Goal: Task Accomplishment & Management: Manage account settings

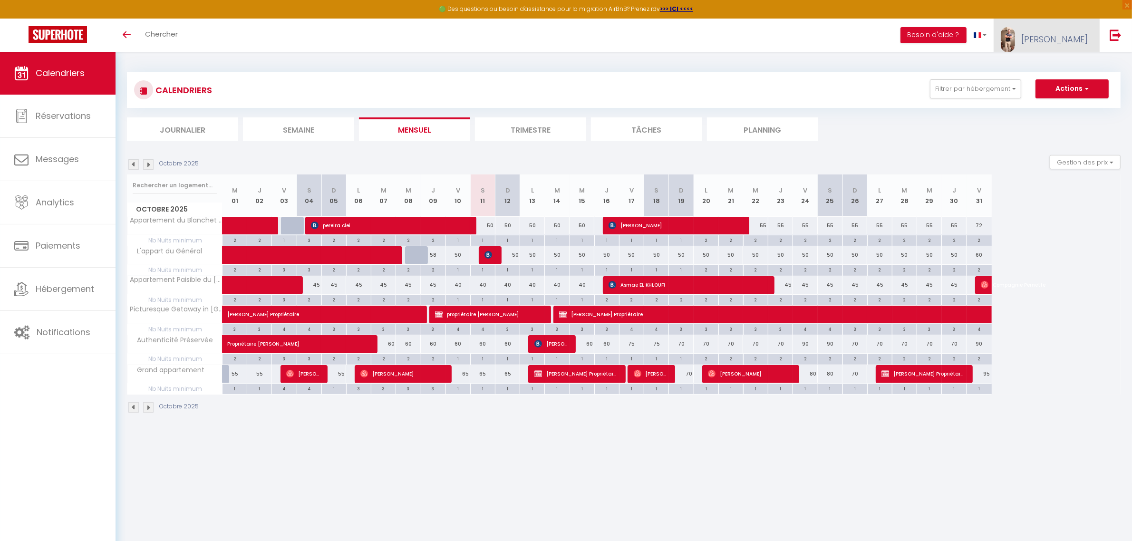
click at [1068, 26] on link "[PERSON_NAME]" at bounding box center [1047, 35] width 106 height 33
click at [1057, 62] on link "Paramètres" at bounding box center [1062, 66] width 70 height 16
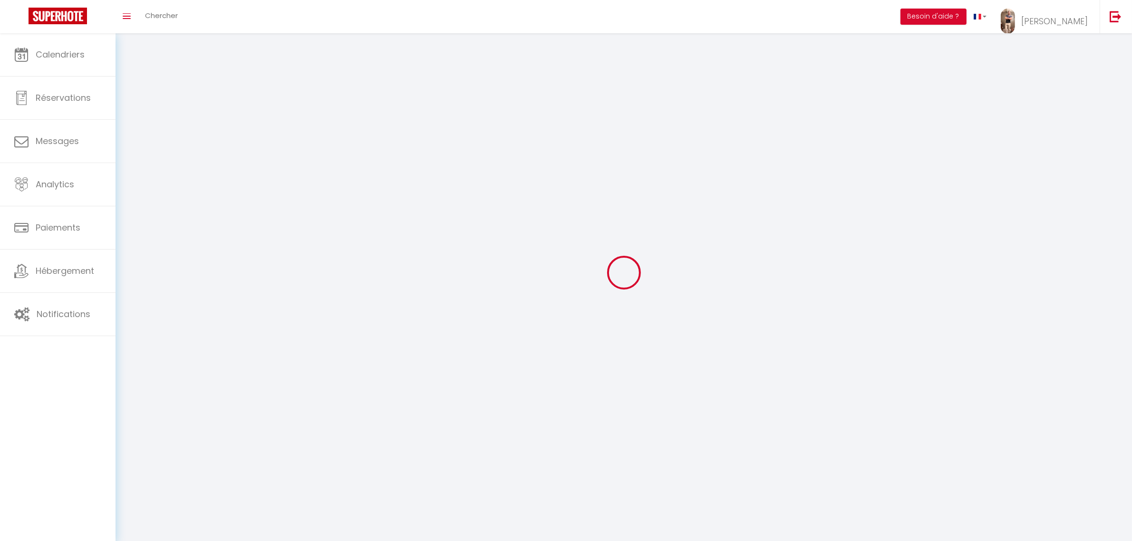
type input "[PERSON_NAME]"
type input "Lothon"
type input "0699884080"
type input "[STREET_ADDRESS][PERSON_NAME]"
type input "27400"
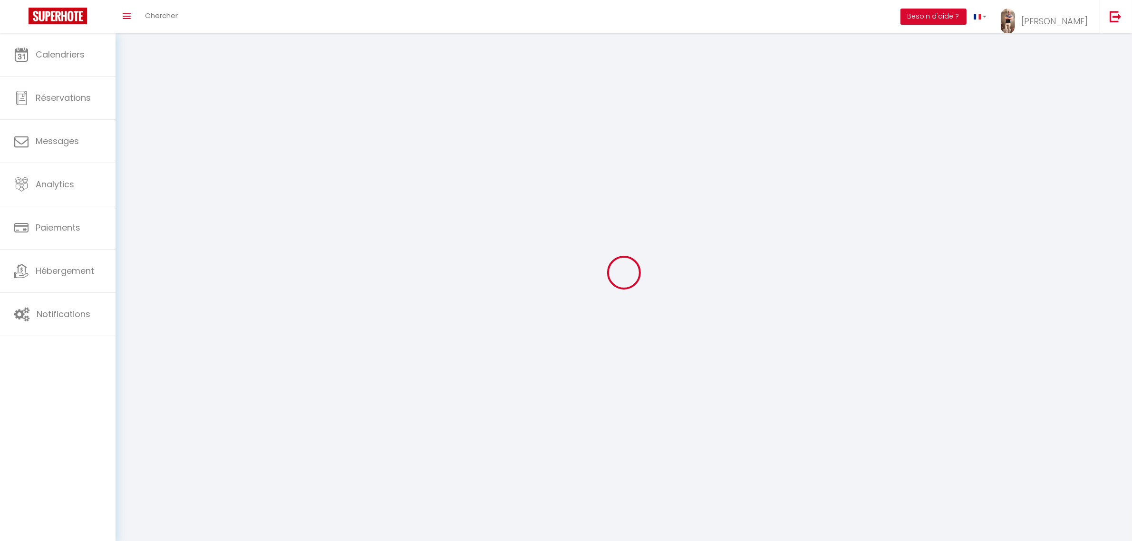
type input "[GEOGRAPHIC_DATA]"
type input "abauH9LVwE4ne5TMyO03laOG0"
type input "L3J0trB7SGVXULyl7o2PkFg29"
type input "abauH9LVwE4ne5TMyO03laOG0"
type input "L3J0trB7SGVXULyl7o2PkFg29"
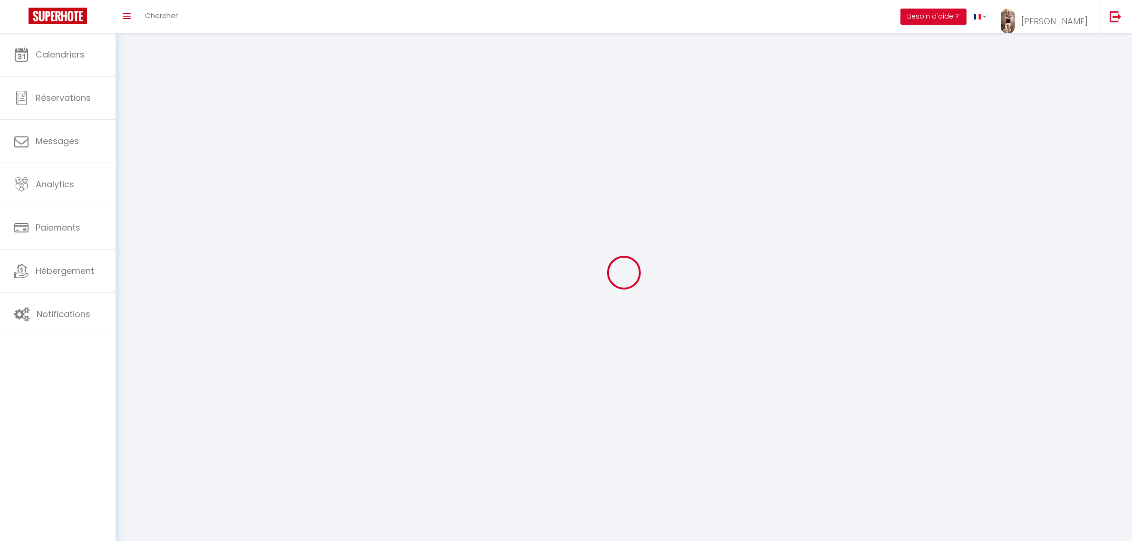
type input "[URL][DOMAIN_NAME]"
select select "28"
select select "fr"
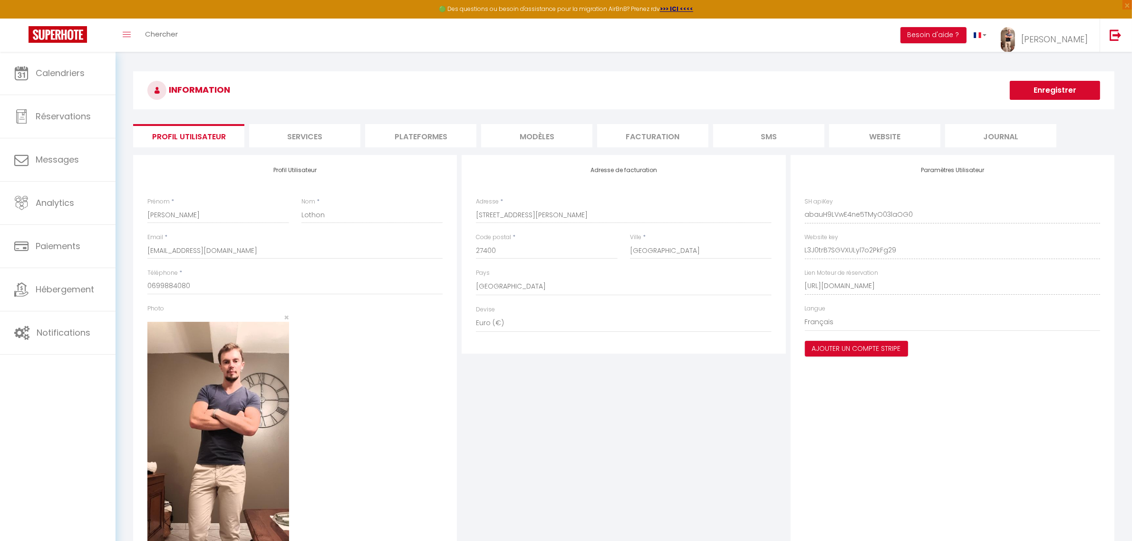
click at [437, 128] on li "Plateformes" at bounding box center [420, 135] width 111 height 23
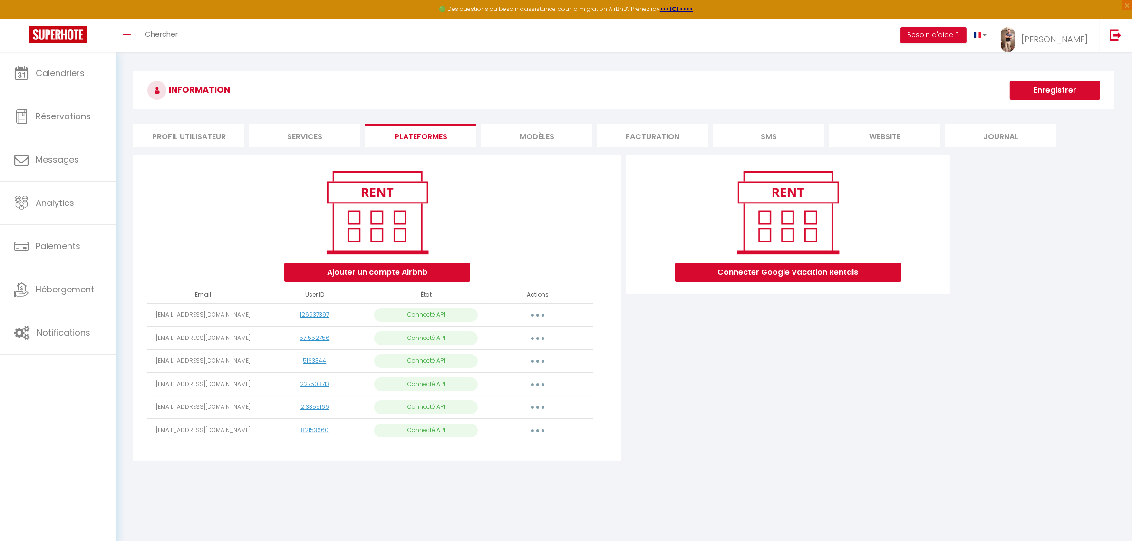
click at [543, 433] on button "button" at bounding box center [538, 430] width 27 height 15
click at [493, 488] on link "Reconnecter le compte" at bounding box center [495, 486] width 105 height 16
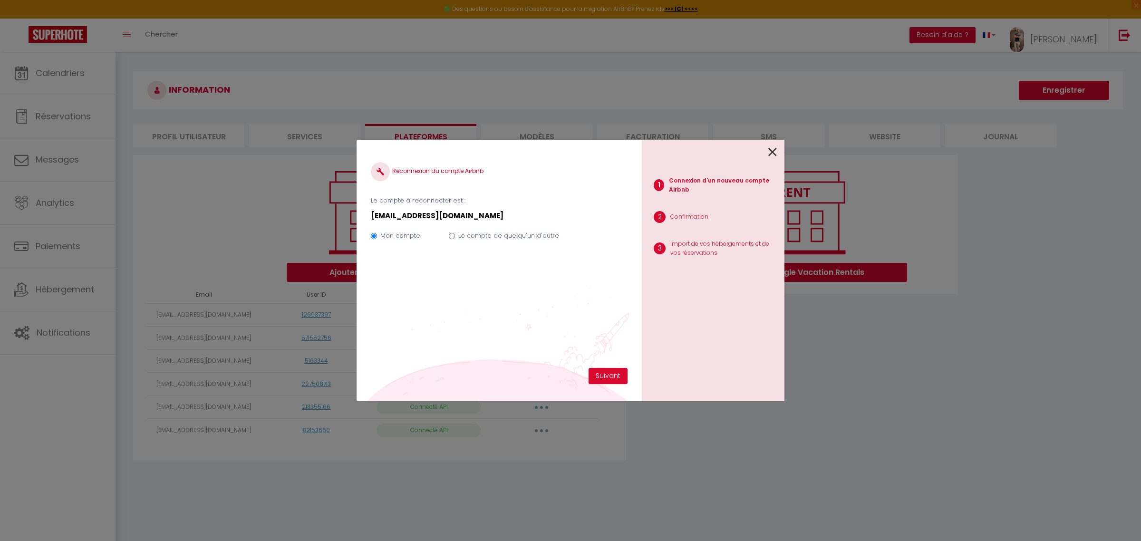
click at [454, 237] on input "Le compte de quelqu'un d'autre" at bounding box center [452, 236] width 6 height 6
radio input "true"
radio input "false"
click at [609, 375] on button "Suivant" at bounding box center [608, 376] width 39 height 16
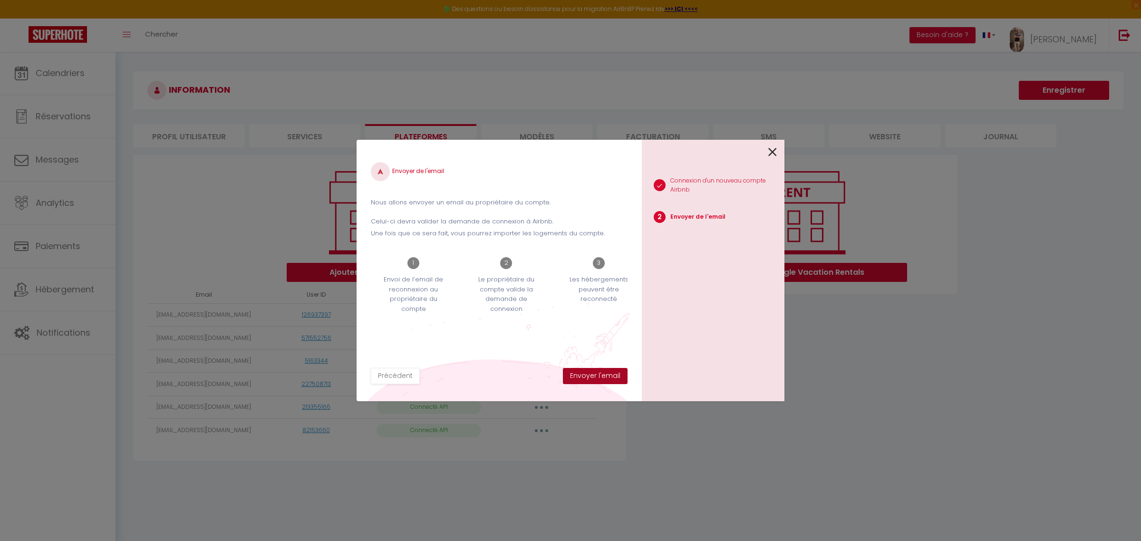
click at [599, 376] on button "Envoyer l'email" at bounding box center [595, 376] width 65 height 16
